Goal: Task Accomplishment & Management: Use online tool/utility

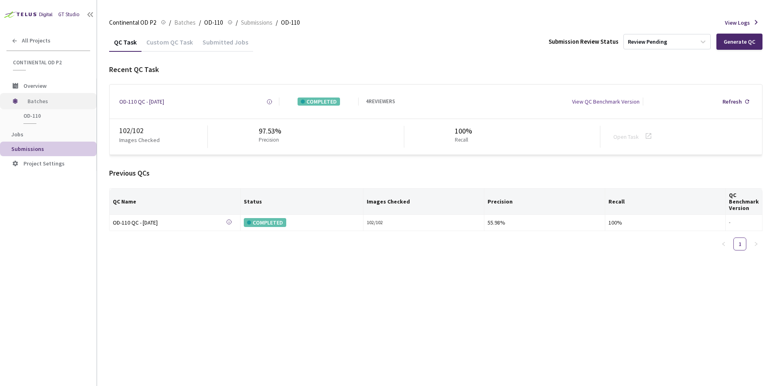
click at [37, 102] on span "Batches" at bounding box center [55, 101] width 55 height 16
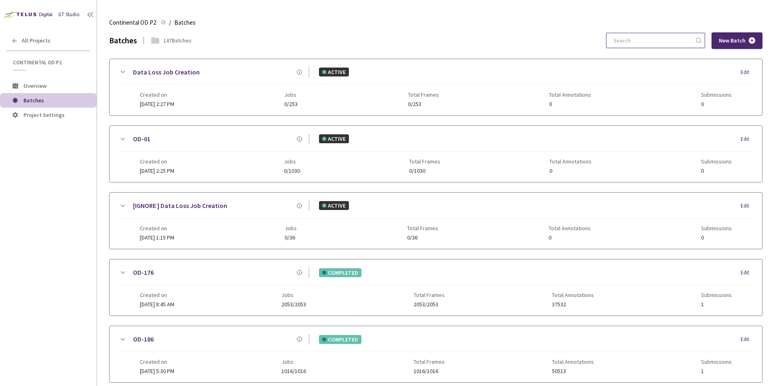
click at [652, 46] on input at bounding box center [652, 40] width 86 height 15
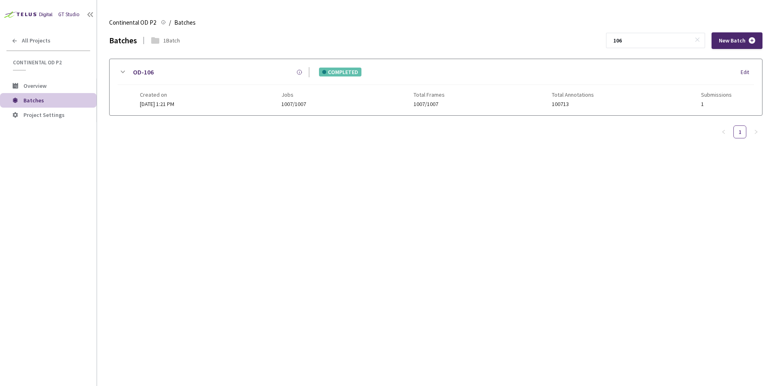
type input "106"
click at [123, 74] on icon at bounding box center [123, 72] width 10 height 10
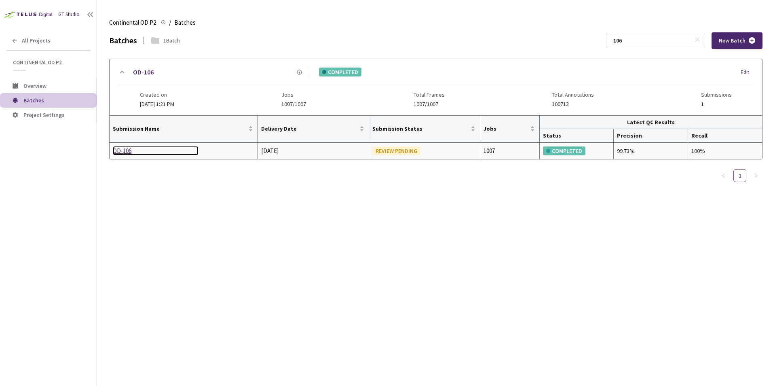
click at [129, 149] on div "OD-106" at bounding box center [156, 151] width 86 height 10
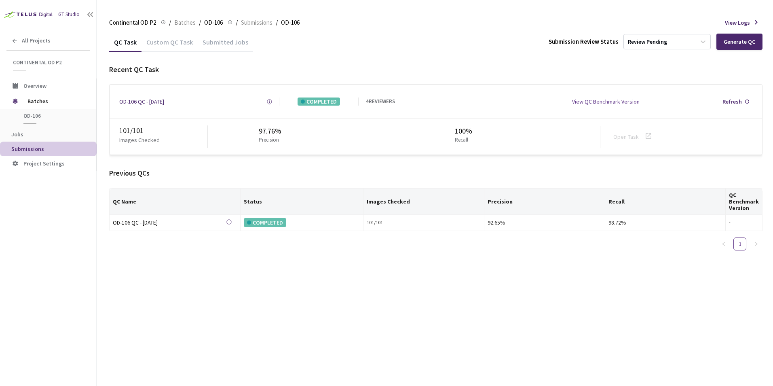
click at [180, 43] on div "Custom QC Task" at bounding box center [170, 45] width 56 height 14
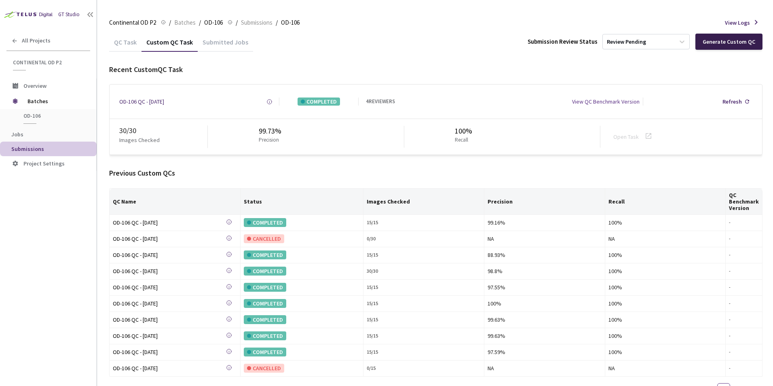
click at [729, 44] on div "Generate Custom QC" at bounding box center [729, 41] width 53 height 6
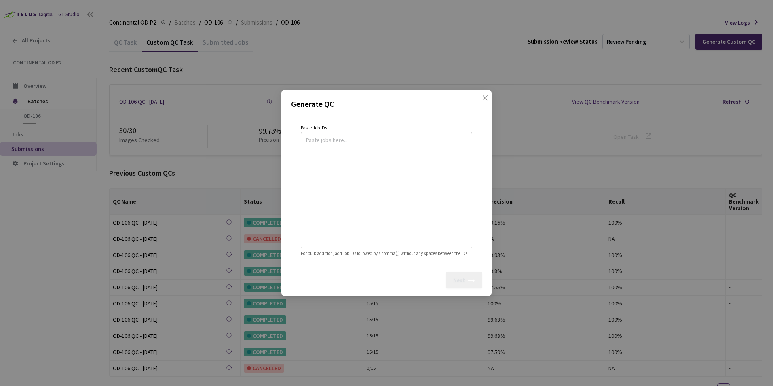
click at [378, 161] on textarea at bounding box center [386, 189] width 161 height 110
paste textarea
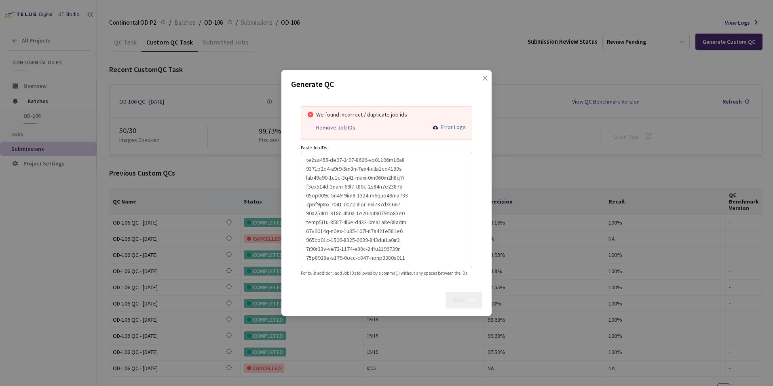
scroll to position [160, 0]
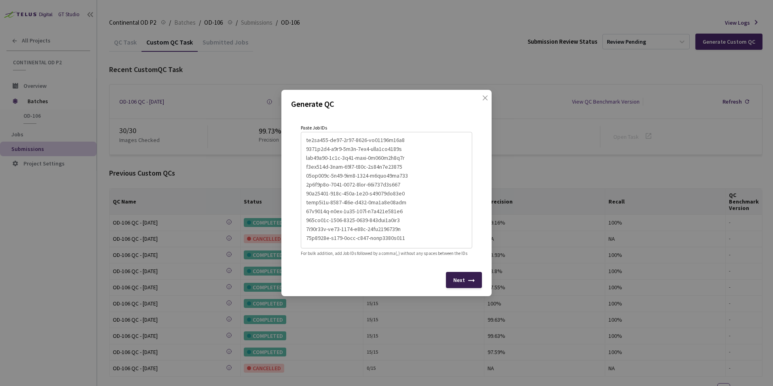
type textarea "99fd9818-3ce1-4ac9-a5a8-0204a35d3f94 b594f841-454b-4511-9b5c-9ab75bcb6717 56f7c…"
click at [460, 283] on div "Next" at bounding box center [459, 280] width 12 height 6
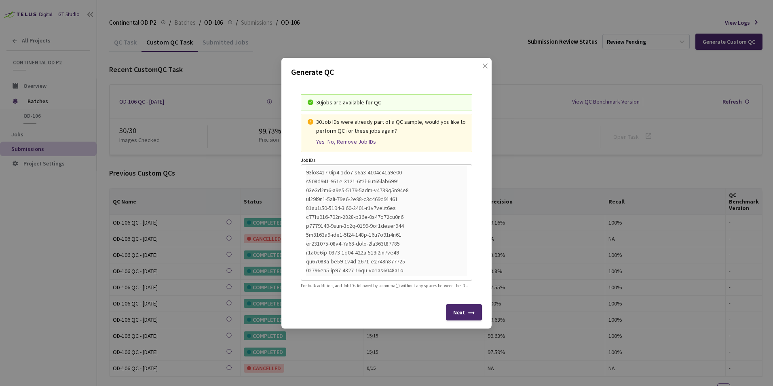
click at [321, 138] on div "Yes" at bounding box center [320, 141] width 8 height 7
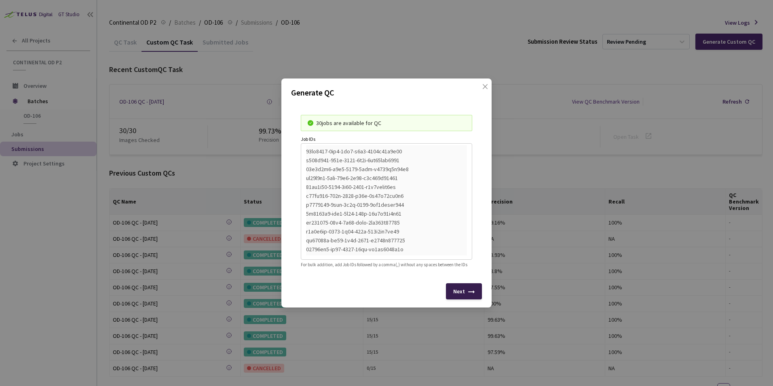
click at [467, 292] on div "Next" at bounding box center [464, 291] width 36 height 16
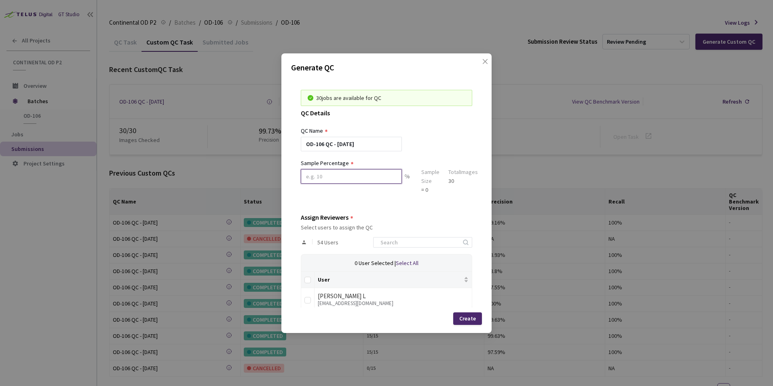
click at [316, 176] on input at bounding box center [351, 176] width 101 height 15
type input "100"
click at [485, 61] on icon "close" at bounding box center [485, 61] width 5 height 5
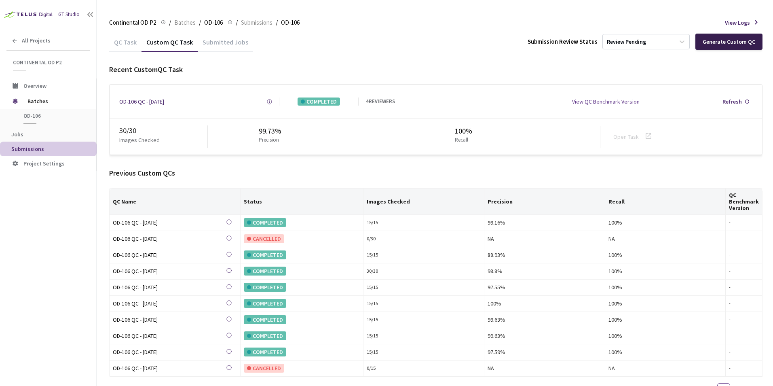
click at [740, 43] on div "Generate Custom QC" at bounding box center [729, 41] width 53 height 6
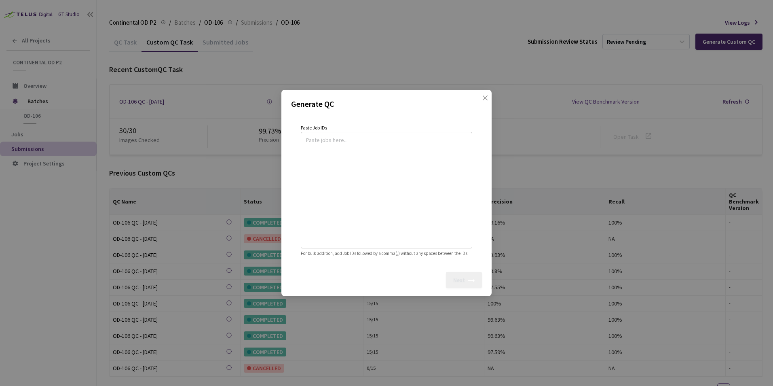
click at [324, 169] on textarea at bounding box center [386, 189] width 161 height 110
paste textarea
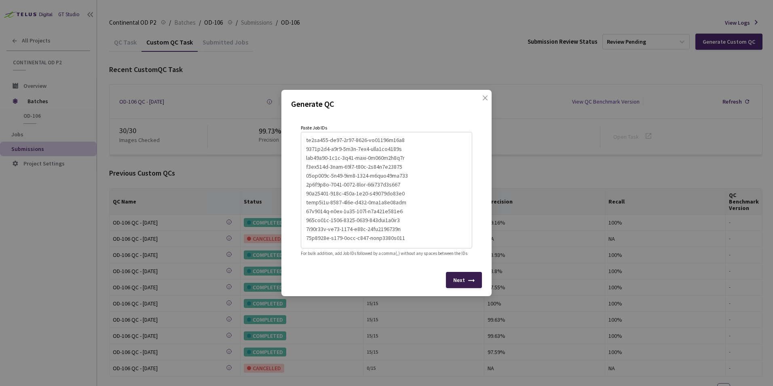
type textarea "99fd9818-3ce1-4ac9-a5a8-0204a35d3f94 b594f841-454b-4511-9b5c-9ab75bcb6717 56f7c…"
click at [472, 286] on icon at bounding box center [471, 282] width 6 height 6
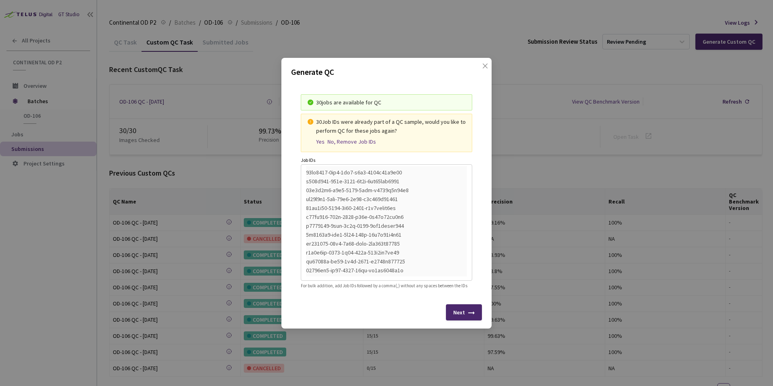
click at [319, 138] on div "Yes" at bounding box center [320, 141] width 8 height 7
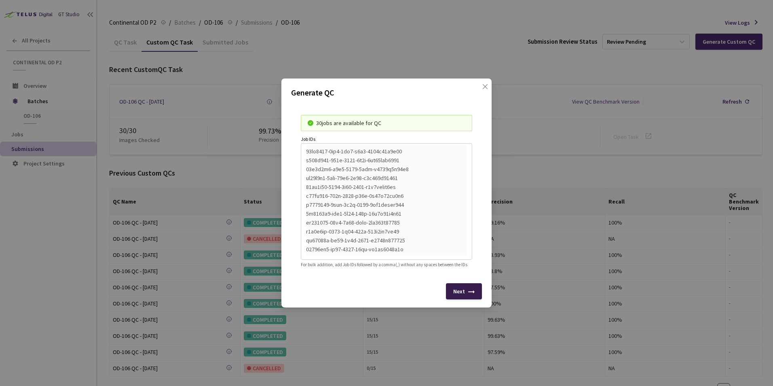
click at [472, 297] on icon at bounding box center [471, 293] width 6 height 6
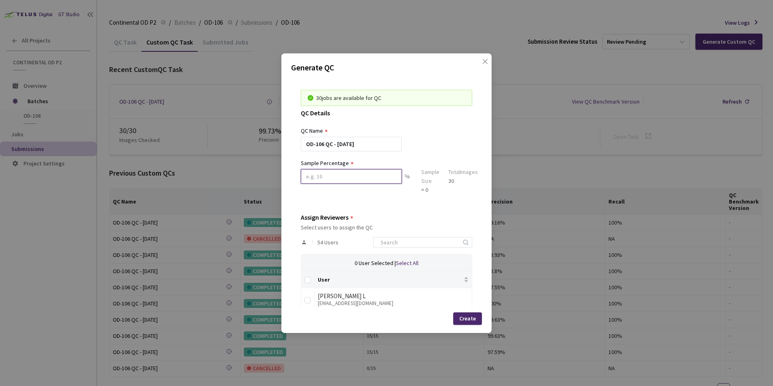
click at [313, 172] on input at bounding box center [351, 176] width 101 height 15
type input "100"
click at [406, 237] on div at bounding box center [422, 242] width 99 height 11
click at [407, 242] on input at bounding box center [419, 242] width 86 height 10
type input "sa"
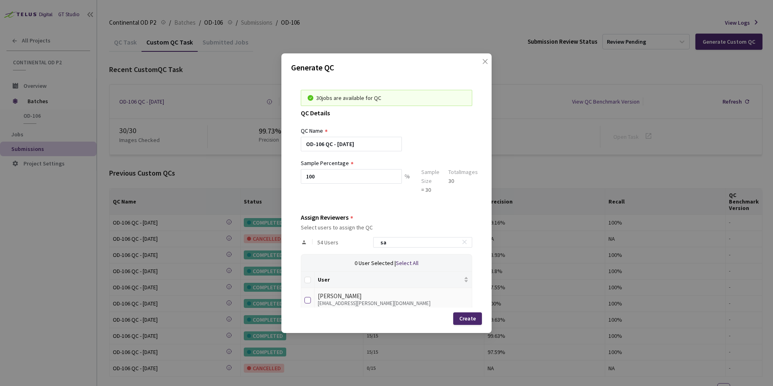
click at [308, 300] on input "checkbox" at bounding box center [308, 300] width 6 height 6
checkbox input "true"
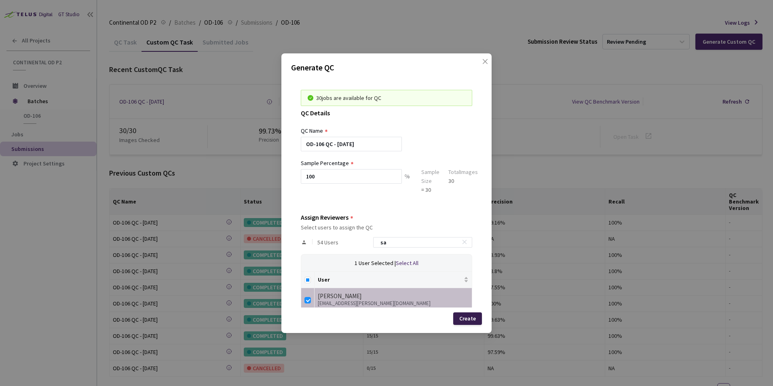
click at [469, 320] on div "Create" at bounding box center [467, 318] width 17 height 6
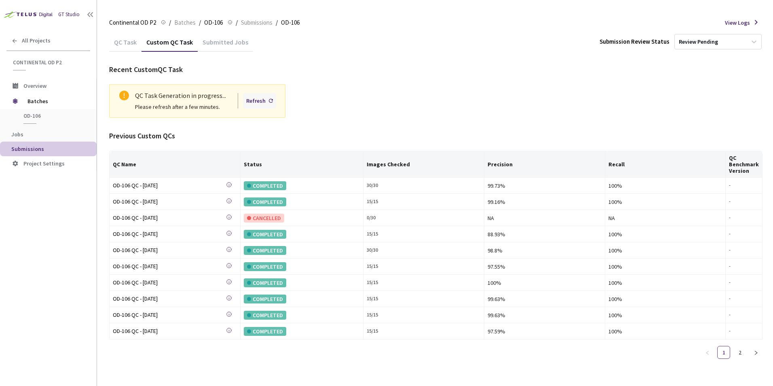
click at [262, 104] on div "Refresh" at bounding box center [255, 100] width 19 height 9
click at [259, 106] on div "Refresh" at bounding box center [259, 100] width 33 height 15
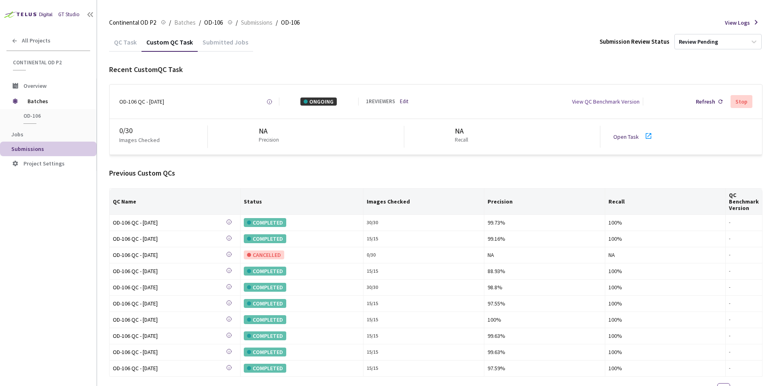
click at [648, 134] on icon at bounding box center [649, 136] width 10 height 10
click at [46, 101] on span "Batches" at bounding box center [55, 101] width 55 height 16
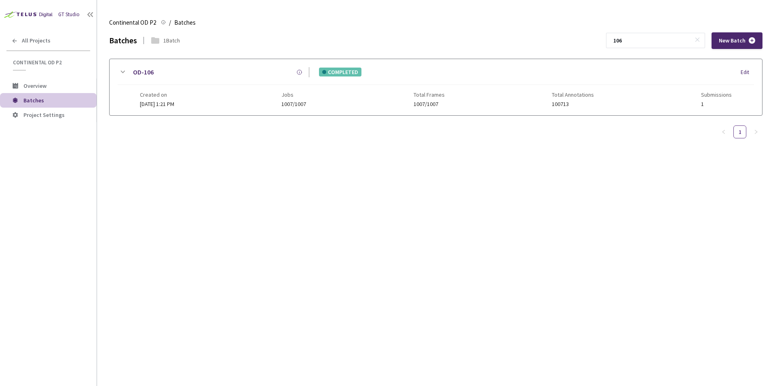
click at [123, 69] on icon at bounding box center [123, 72] width 10 height 10
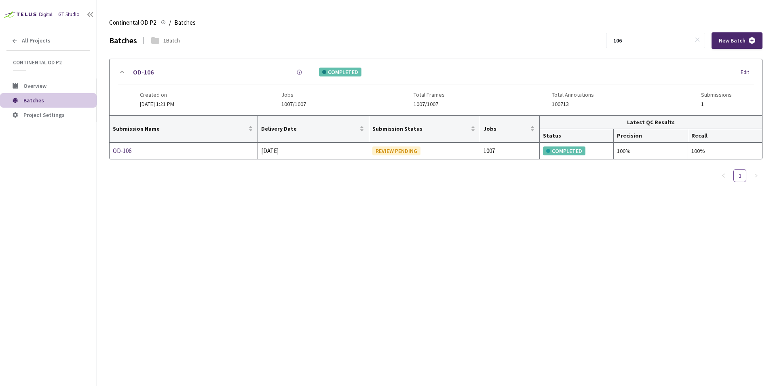
click at [40, 99] on span "Batches" at bounding box center [33, 100] width 21 height 7
click at [183, 21] on span "Batches" at bounding box center [184, 23] width 21 height 10
click at [700, 40] on icon at bounding box center [698, 40] width 6 height 6
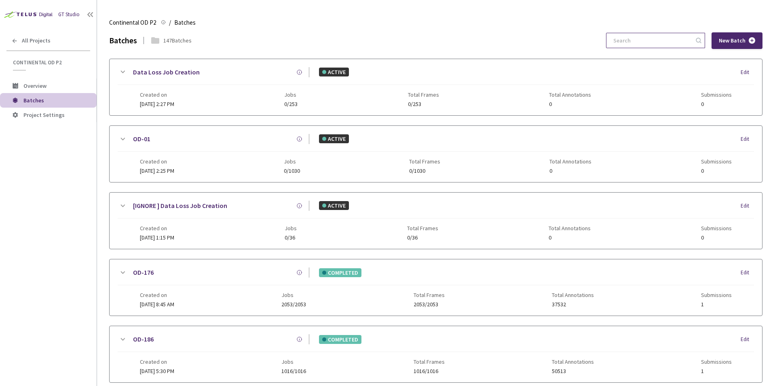
drag, startPoint x: 660, startPoint y: 38, endPoint x: 656, endPoint y: 43, distance: 6.9
click at [660, 38] on input at bounding box center [652, 40] width 86 height 15
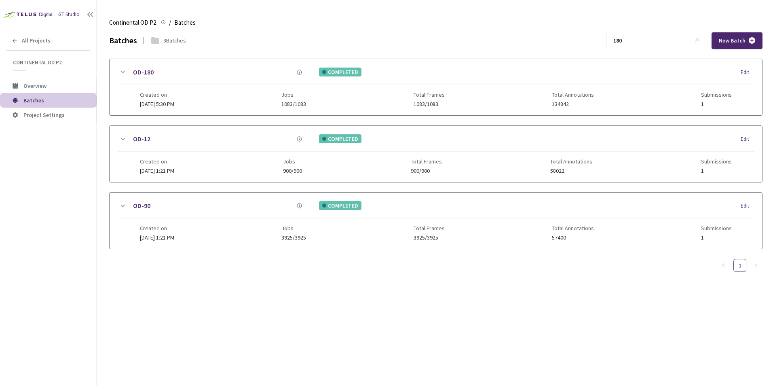
type input "180"
click at [121, 70] on icon at bounding box center [123, 72] width 10 height 10
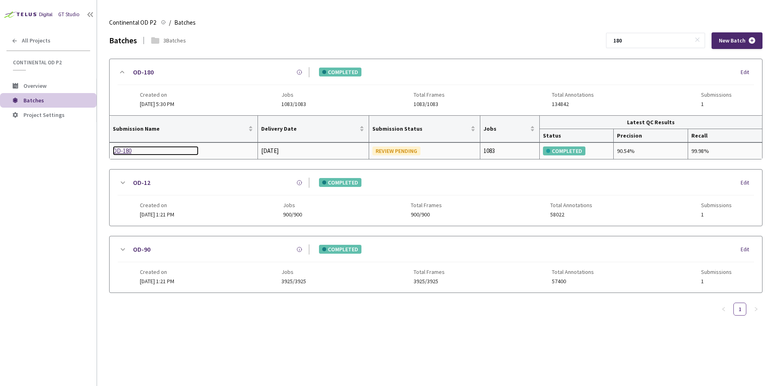
click at [126, 150] on div "OD-180" at bounding box center [156, 151] width 86 height 10
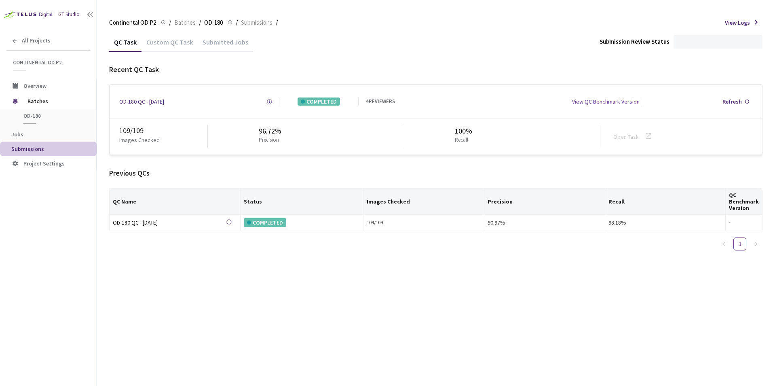
drag, startPoint x: 167, startPoint y: 42, endPoint x: 171, endPoint y: 44, distance: 4.7
click at [167, 41] on div "Custom QC Task" at bounding box center [170, 45] width 56 height 14
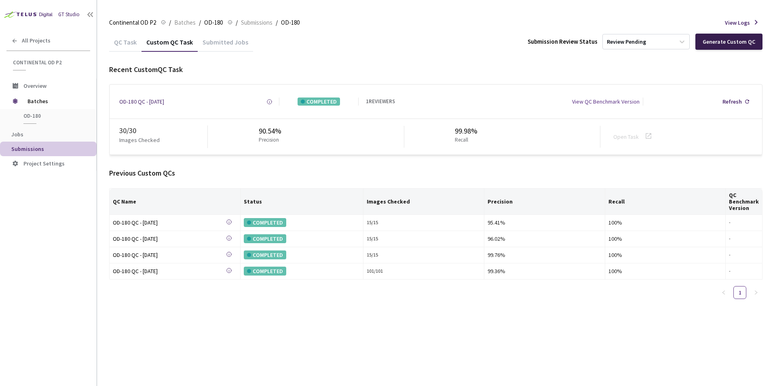
click at [726, 42] on div "Generate Custom QC" at bounding box center [729, 41] width 53 height 6
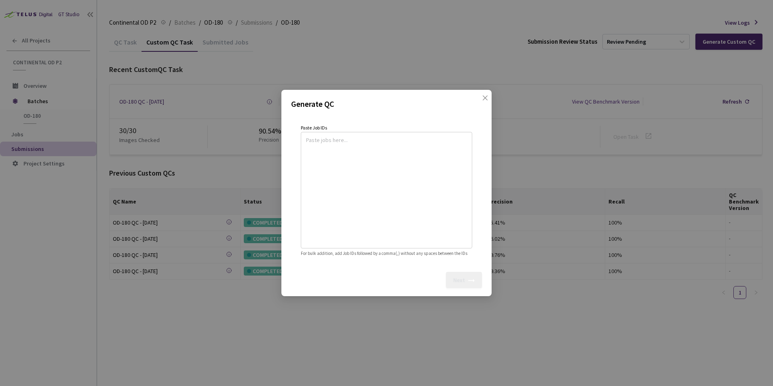
click at [343, 167] on textarea at bounding box center [386, 189] width 161 height 110
paste textarea
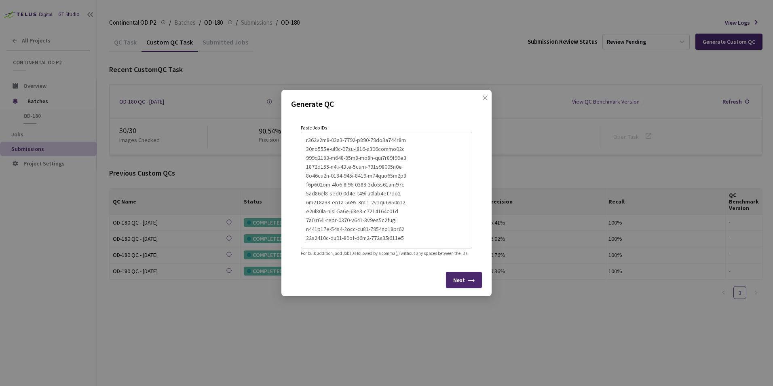
scroll to position [160, 0]
type textarea "d022a91d-bdb5-4306-ac38-93889abb54c3 d342ee5d-e159-4515-95d9-c6afb12abe95 4c004…"
click at [463, 288] on div "Next" at bounding box center [464, 280] width 36 height 16
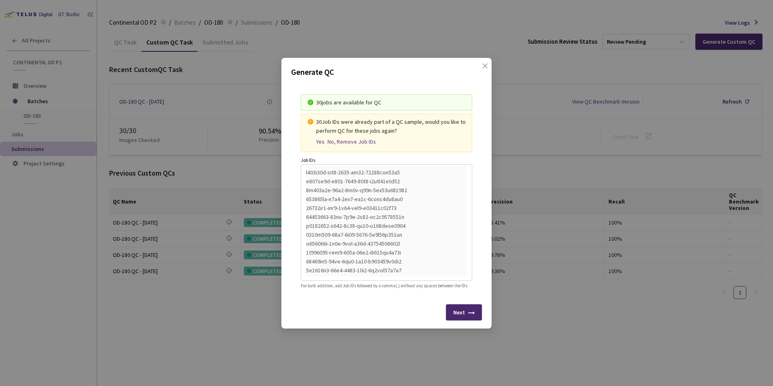
click at [317, 139] on div "Yes" at bounding box center [320, 141] width 8 height 7
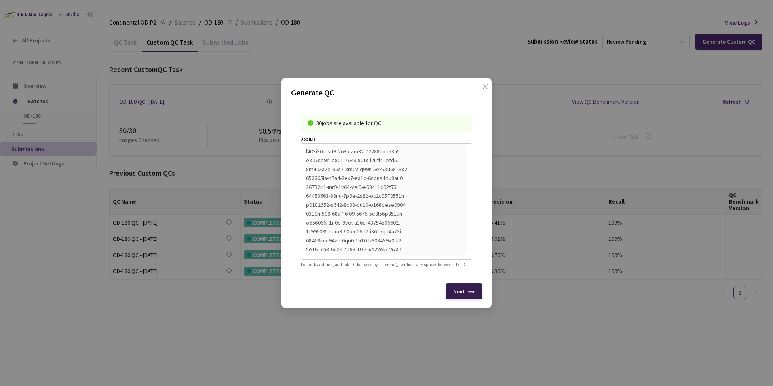
click at [463, 294] on div "Next" at bounding box center [459, 291] width 12 height 6
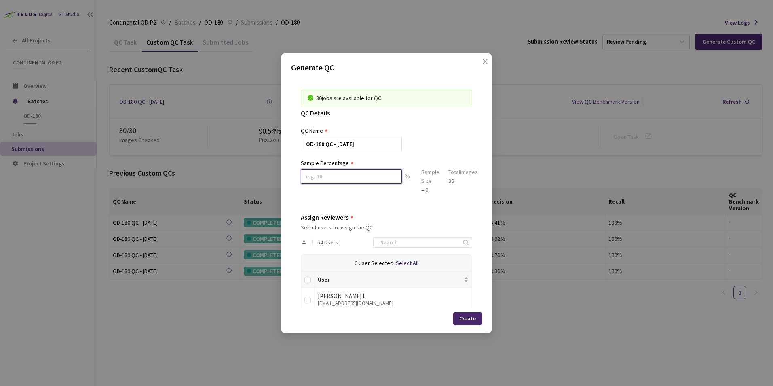
click at [327, 174] on input at bounding box center [351, 176] width 101 height 15
type input "100"
click at [385, 246] on input at bounding box center [419, 242] width 86 height 10
type input "sag"
click at [308, 300] on input "checkbox" at bounding box center [308, 300] width 6 height 6
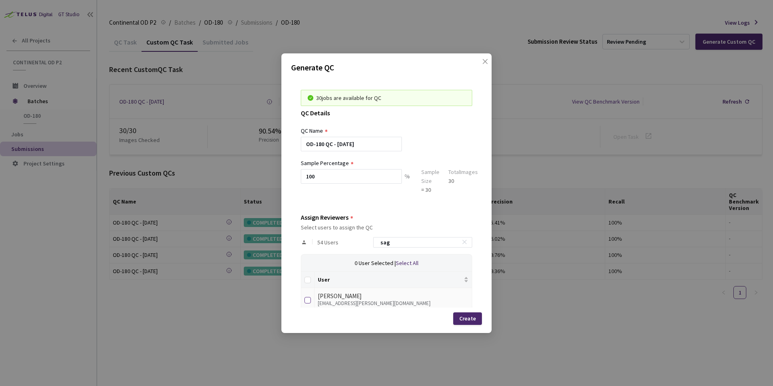
checkbox input "true"
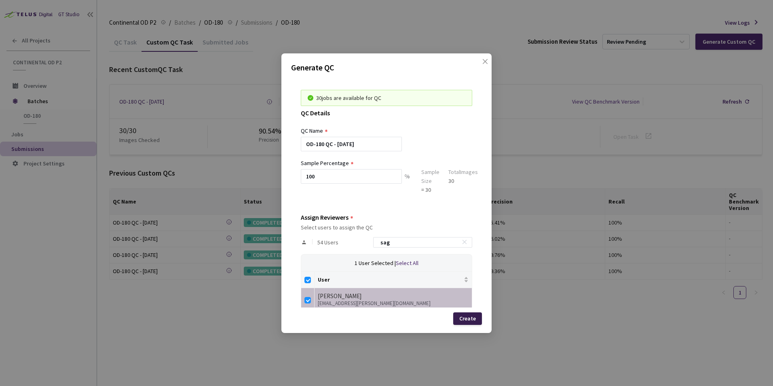
click at [470, 322] on div "Create" at bounding box center [467, 318] width 29 height 13
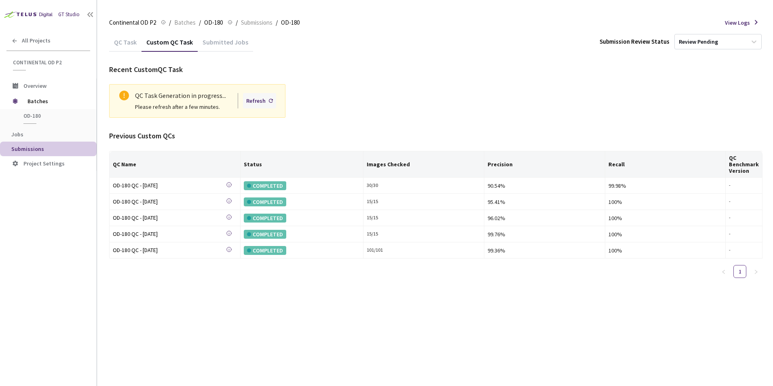
click at [251, 102] on div "Refresh" at bounding box center [255, 100] width 19 height 9
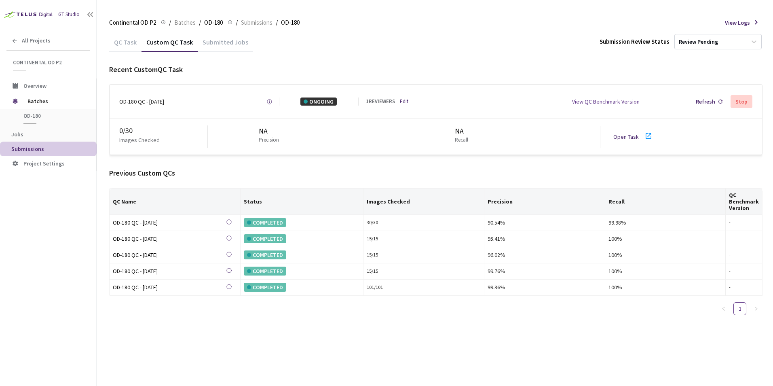
click at [647, 136] on icon at bounding box center [649, 136] width 10 height 10
